Goal: Information Seeking & Learning: Find specific fact

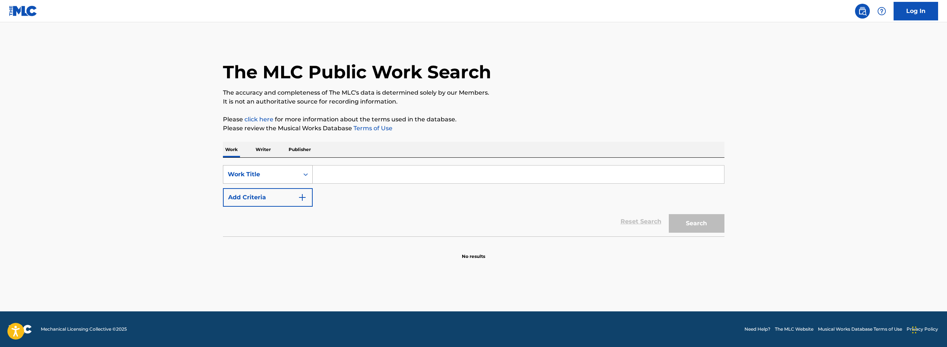
click at [271, 179] on div "Work Title" at bounding box center [261, 174] width 76 height 14
click at [411, 178] on input "Search Form" at bounding box center [518, 174] width 411 height 18
paste input "[PERSON_NAME]"
type input "[PERSON_NAME]"
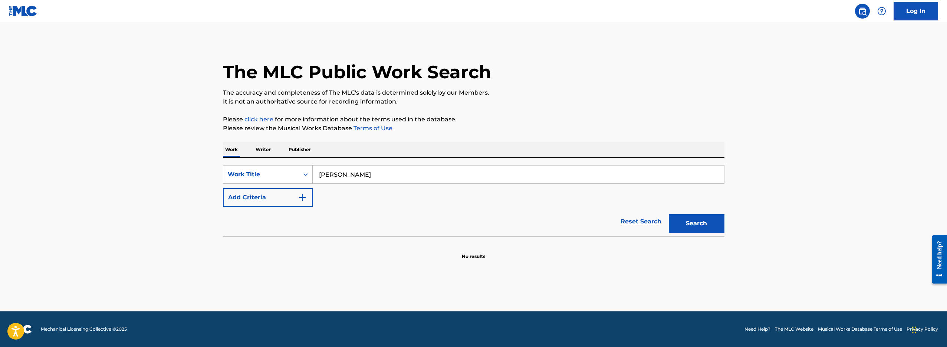
click at [695, 228] on button "Search" at bounding box center [697, 223] width 56 height 19
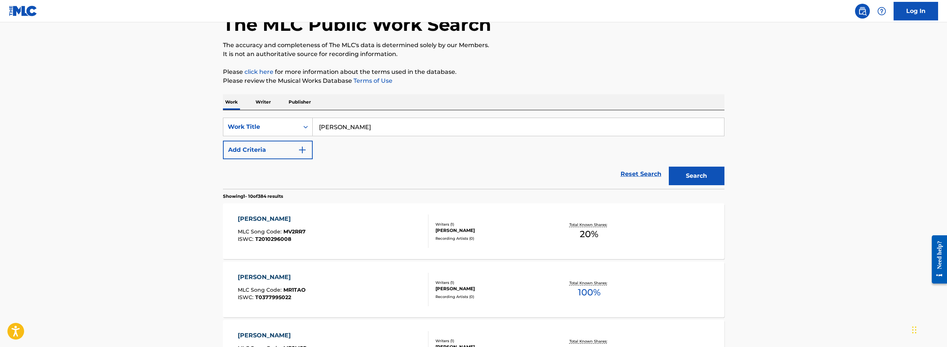
scroll to position [0, 0]
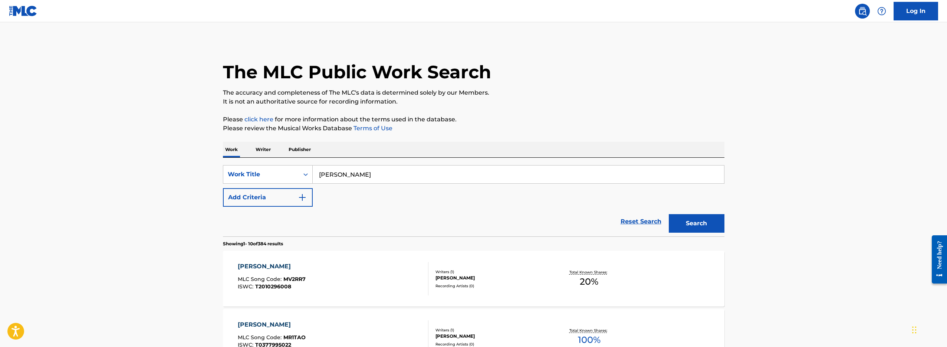
click at [324, 283] on div "[PERSON_NAME] MLC Song Code : MV2RR7 ISWC : T2010296008" at bounding box center [333, 278] width 191 height 33
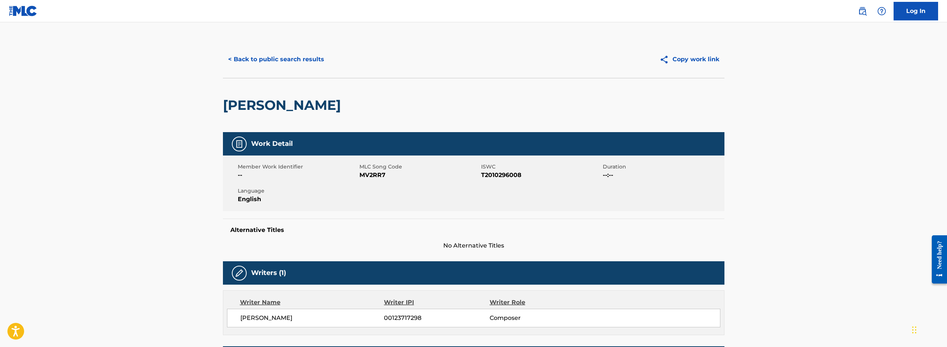
click at [204, 179] on main "< Back to public search results Copy work link [PERSON_NAME] Work Detail Member…" at bounding box center [473, 260] width 947 height 476
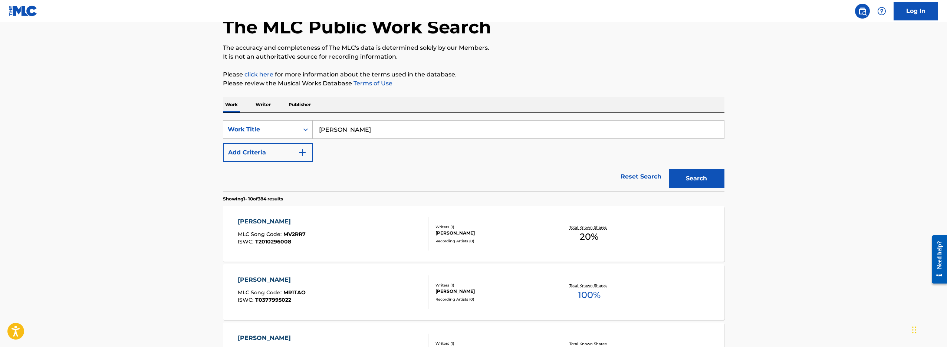
scroll to position [3, 0]
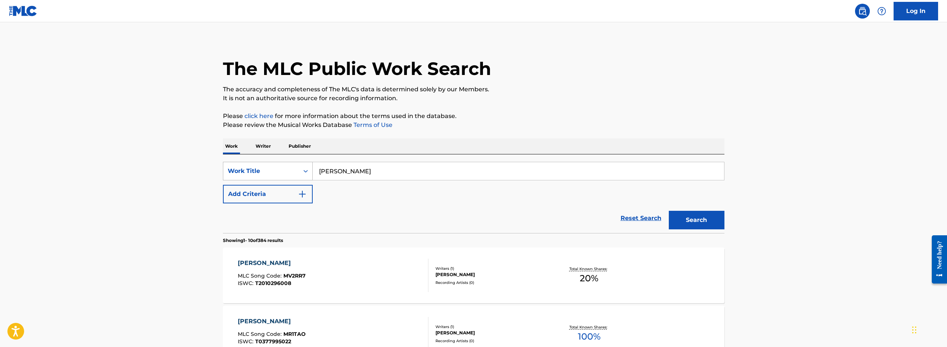
drag, startPoint x: 377, startPoint y: 175, endPoint x: 247, endPoint y: 161, distance: 130.9
click at [257, 161] on div "SearchWithCriteria4990b865-427f-44cc-a335-200b9c077a31 Work Title [PERSON_NAME]…" at bounding box center [473, 193] width 501 height 79
drag, startPoint x: 175, startPoint y: 181, endPoint x: 399, endPoint y: 192, distance: 224.3
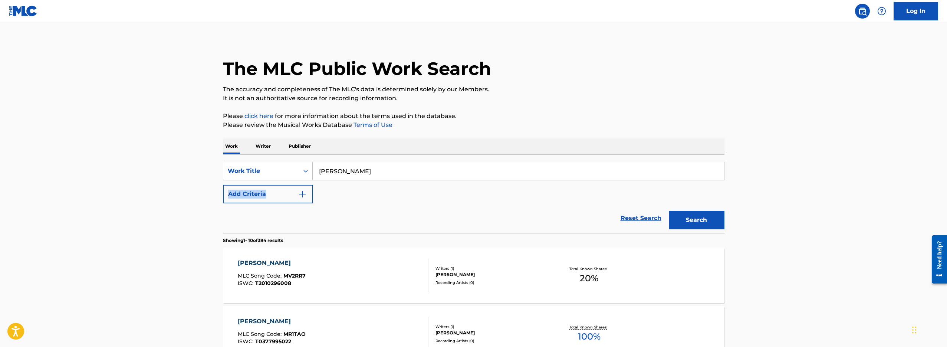
click at [399, 192] on div "SearchWithCriteria4990b865-427f-44cc-a335-200b9c077a31 Work Title [PERSON_NAME]…" at bounding box center [473, 183] width 501 height 42
drag, startPoint x: 273, startPoint y: 181, endPoint x: 4, endPoint y: 170, distance: 269.5
drag, startPoint x: 53, startPoint y: 163, endPoint x: 475, endPoint y: 228, distance: 426.7
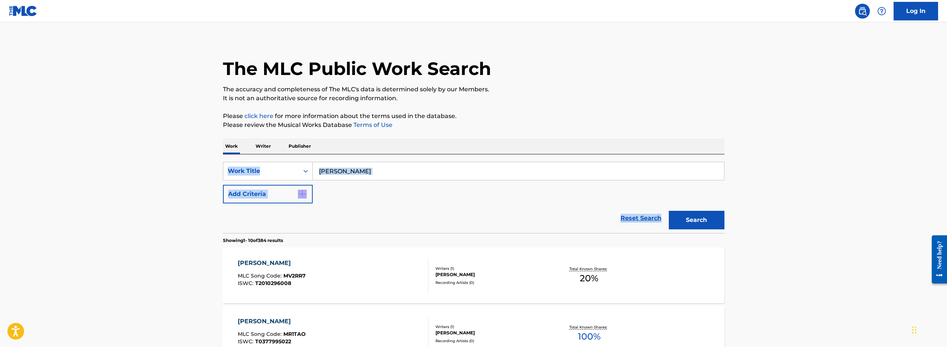
drag, startPoint x: 473, startPoint y: 220, endPoint x: 88, endPoint y: 160, distance: 389.6
drag, startPoint x: 86, startPoint y: 153, endPoint x: 124, endPoint y: 155, distance: 37.1
